Goal: Participate in discussion

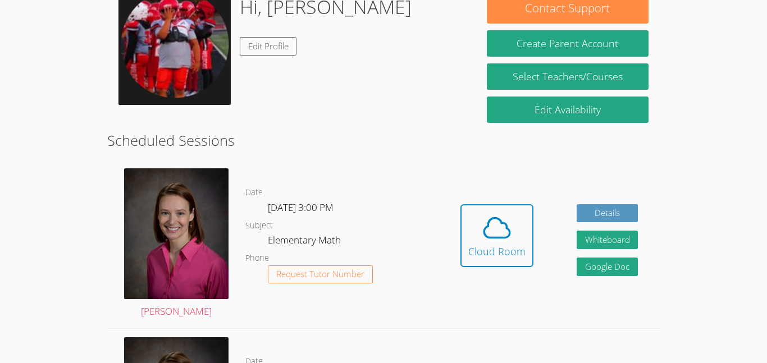
scroll to position [221, 0]
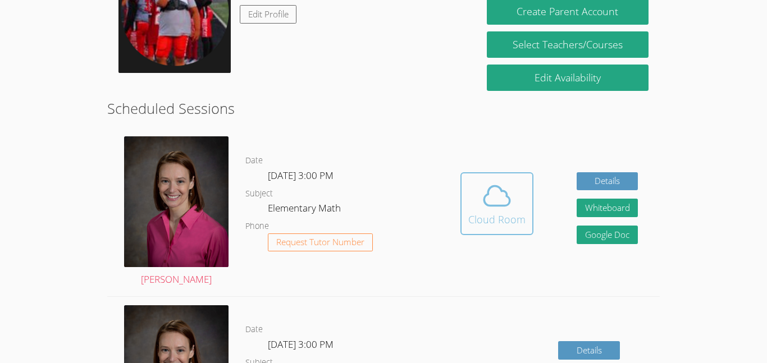
click at [495, 230] on button "Cloud Room" at bounding box center [496, 203] width 73 height 63
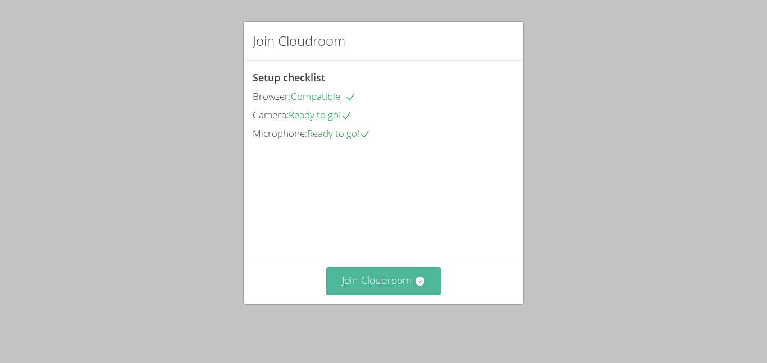
click at [361, 282] on button "Join Cloudroom" at bounding box center [383, 281] width 115 height 28
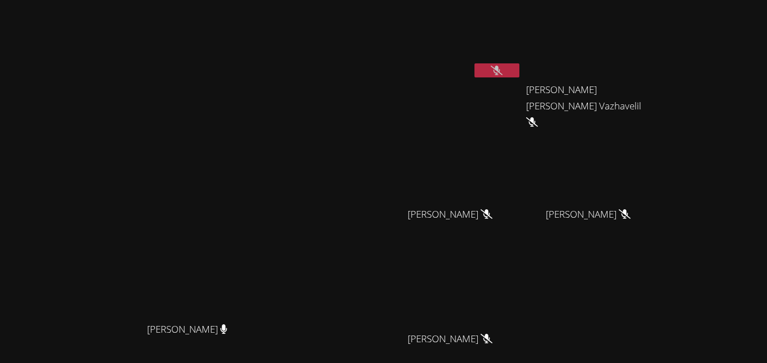
scroll to position [110, 0]
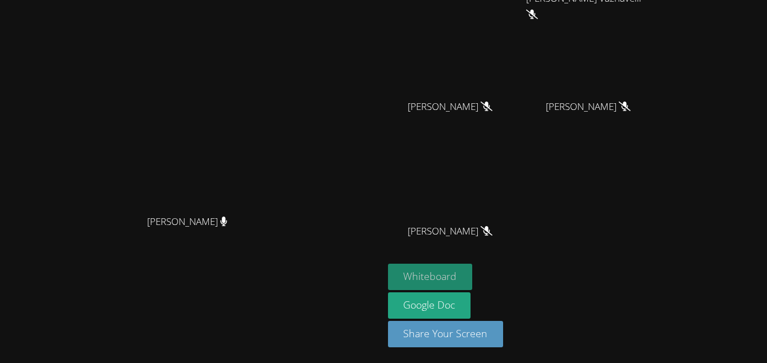
click at [473, 277] on button "Whiteboard" at bounding box center [430, 277] width 85 height 26
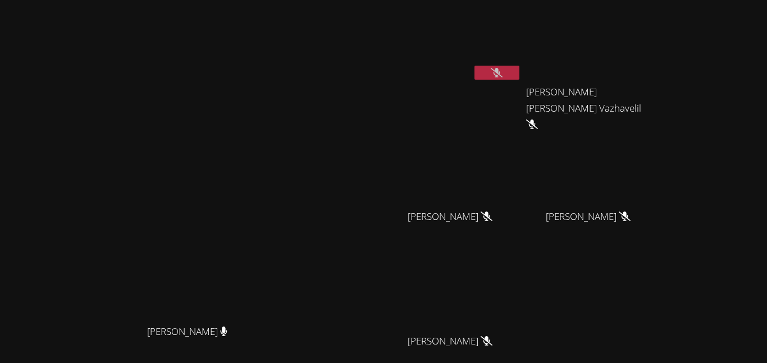
click at [503, 73] on icon at bounding box center [497, 73] width 12 height 10
click at [500, 73] on icon at bounding box center [496, 73] width 7 height 10
click at [503, 73] on icon at bounding box center [497, 73] width 12 height 10
click at [519, 66] on button at bounding box center [496, 73] width 45 height 14
click at [522, 65] on video at bounding box center [455, 41] width 134 height 75
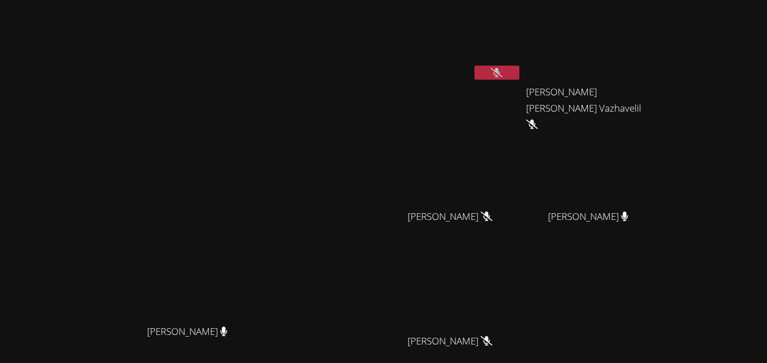
click at [519, 72] on button at bounding box center [496, 73] width 45 height 14
click at [519, 66] on button at bounding box center [496, 73] width 45 height 14
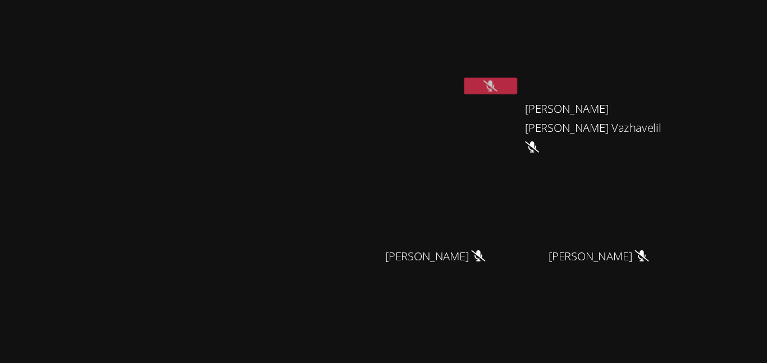
click at [519, 71] on button at bounding box center [496, 73] width 45 height 14
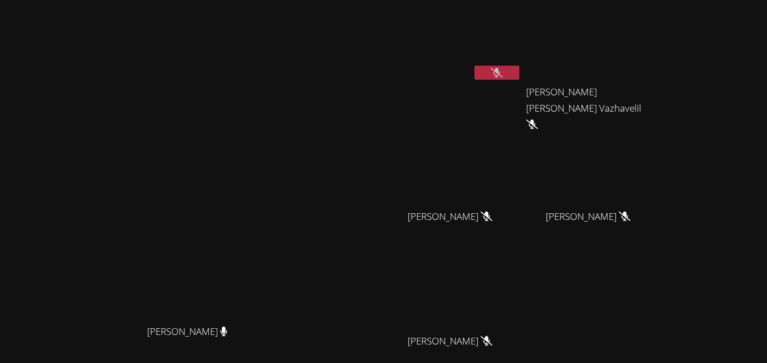
click at [503, 68] on icon at bounding box center [497, 73] width 12 height 10
click at [522, 62] on video at bounding box center [455, 41] width 134 height 75
click at [519, 66] on button at bounding box center [496, 73] width 45 height 14
click at [503, 69] on icon at bounding box center [497, 73] width 12 height 10
click at [519, 78] on button at bounding box center [496, 73] width 45 height 14
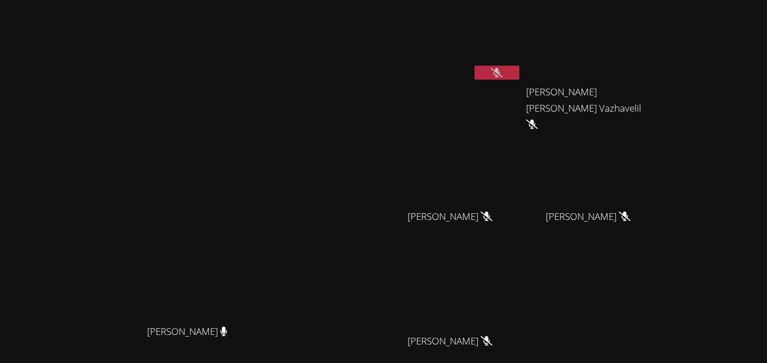
click at [519, 79] on button at bounding box center [496, 73] width 45 height 14
click at [519, 72] on button at bounding box center [496, 73] width 45 height 14
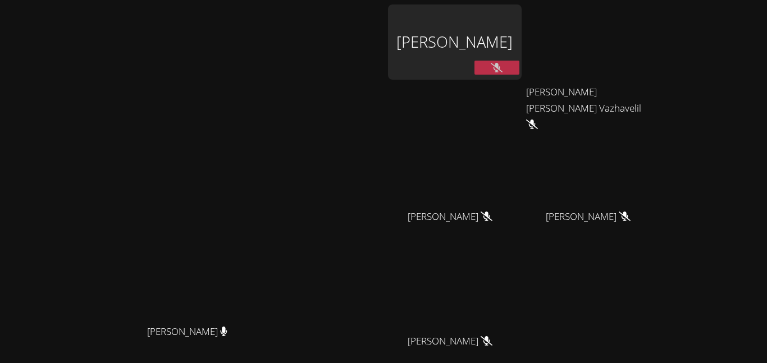
click at [362, 16] on div "[PERSON_NAME] [PERSON_NAME]" at bounding box center [191, 236] width 375 height 464
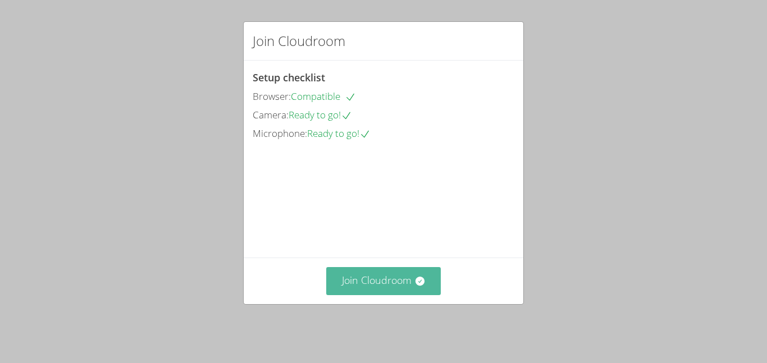
click at [372, 286] on button "Join Cloudroom" at bounding box center [383, 281] width 115 height 28
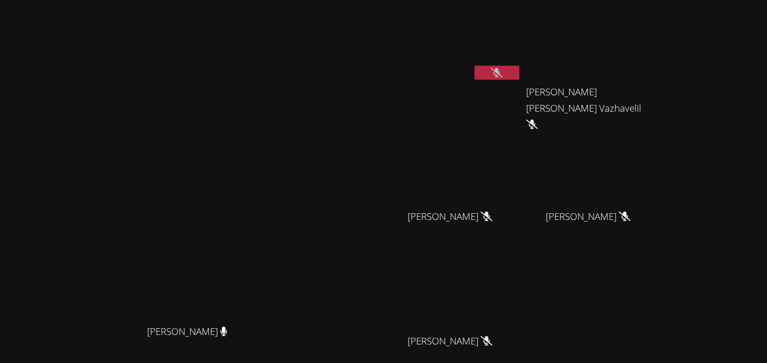
click at [519, 68] on button at bounding box center [496, 73] width 45 height 14
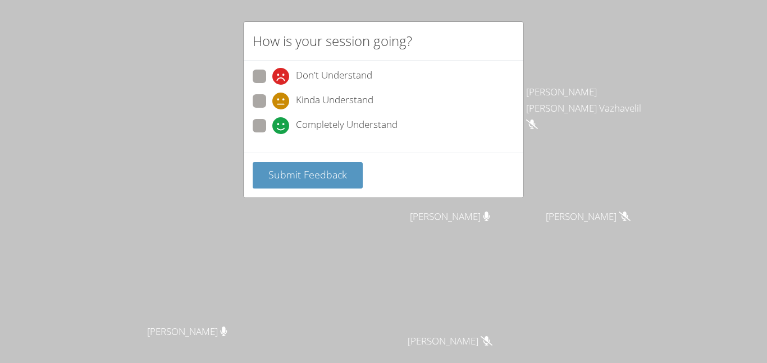
click at [318, 123] on span "Completely Understand" at bounding box center [347, 125] width 102 height 17
click at [282, 123] on input "Completely Understand" at bounding box center [277, 124] width 10 height 10
radio input "true"
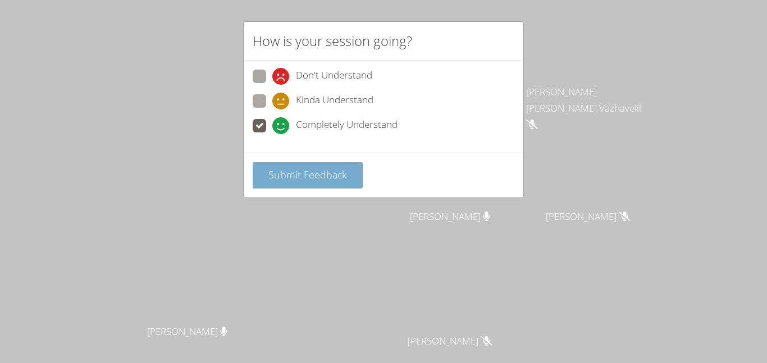
click at [335, 170] on span "Submit Feedback" at bounding box center [307, 174] width 79 height 13
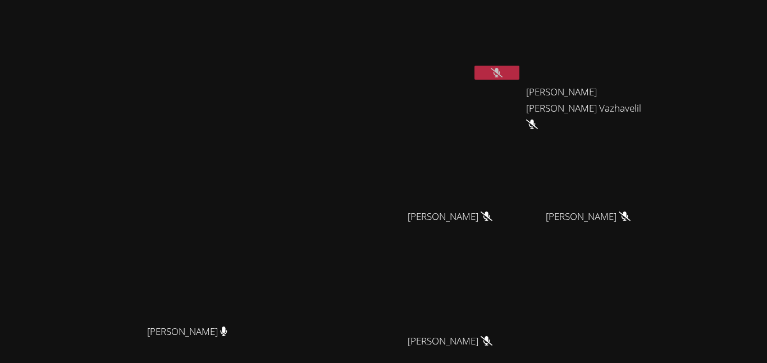
click at [519, 66] on button at bounding box center [496, 73] width 45 height 14
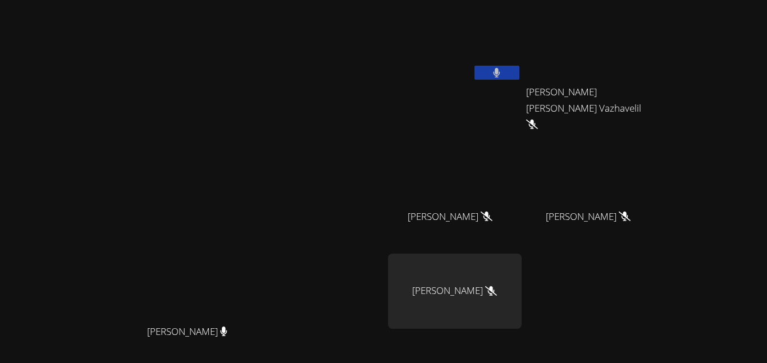
click at [519, 67] on button at bounding box center [496, 73] width 45 height 14
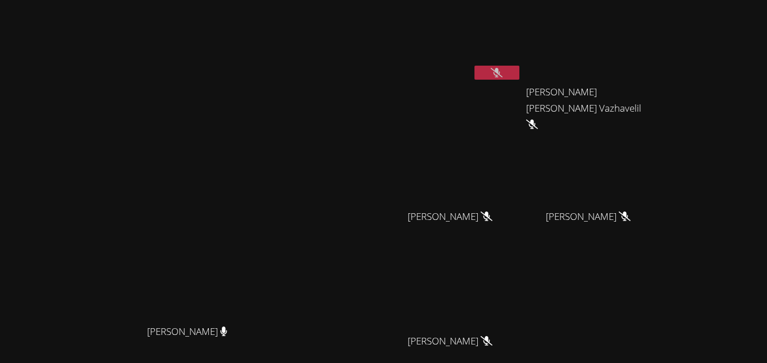
click at [519, 66] on button at bounding box center [496, 73] width 45 height 14
click at [519, 74] on button at bounding box center [496, 73] width 45 height 14
click at [519, 80] on div at bounding box center [496, 74] width 45 height 17
click at [519, 75] on button at bounding box center [496, 73] width 45 height 14
